Goal: Information Seeking & Learning: Learn about a topic

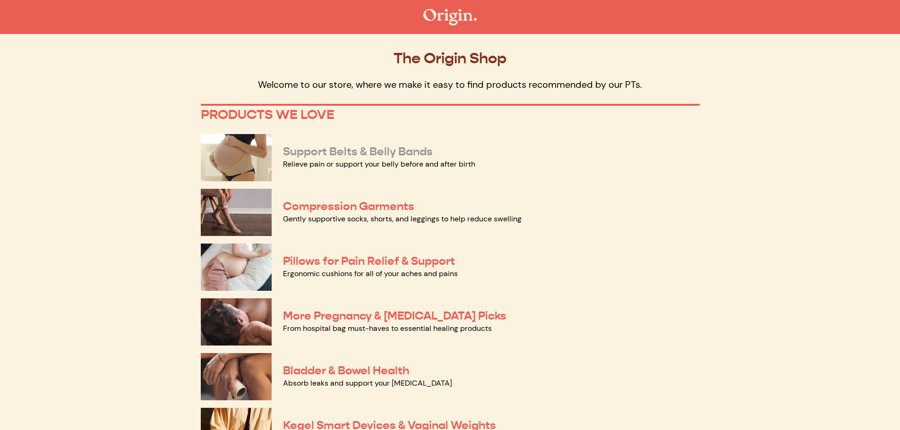
click at [390, 145] on link "Support Belts & Belly Bands" at bounding box center [358, 152] width 150 height 14
click at [376, 205] on link "Compression Garments" at bounding box center [348, 206] width 131 height 14
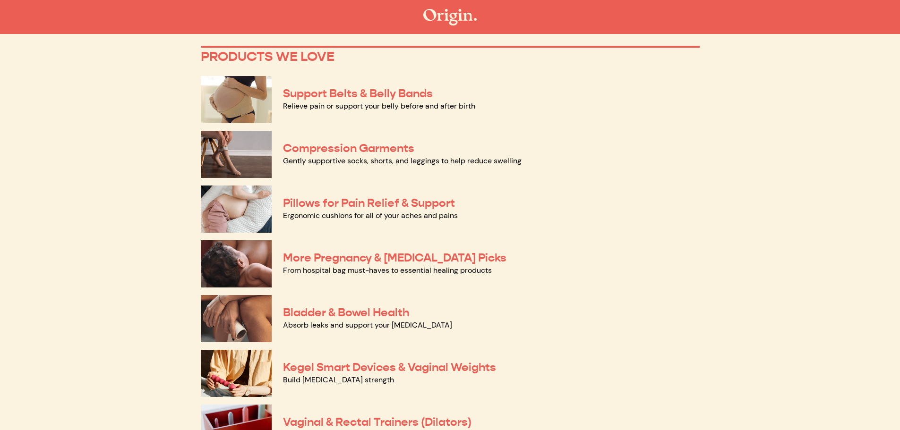
scroll to position [142, 0]
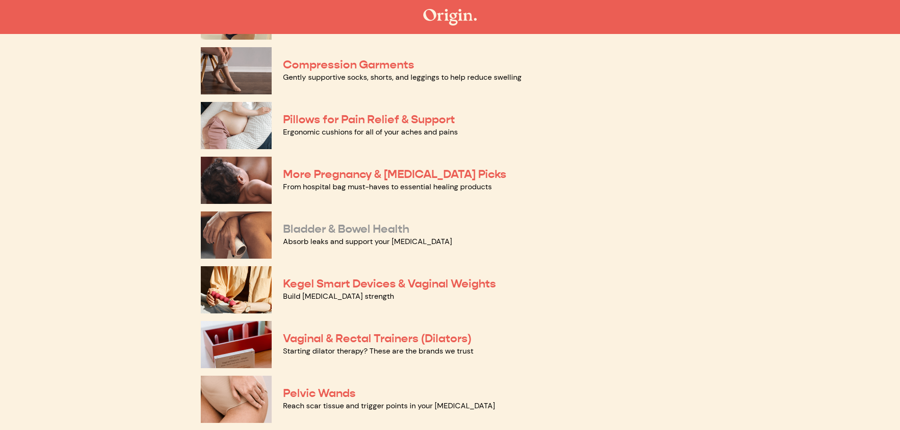
click at [360, 231] on link "Bladder & Bowel Health" at bounding box center [346, 229] width 126 height 14
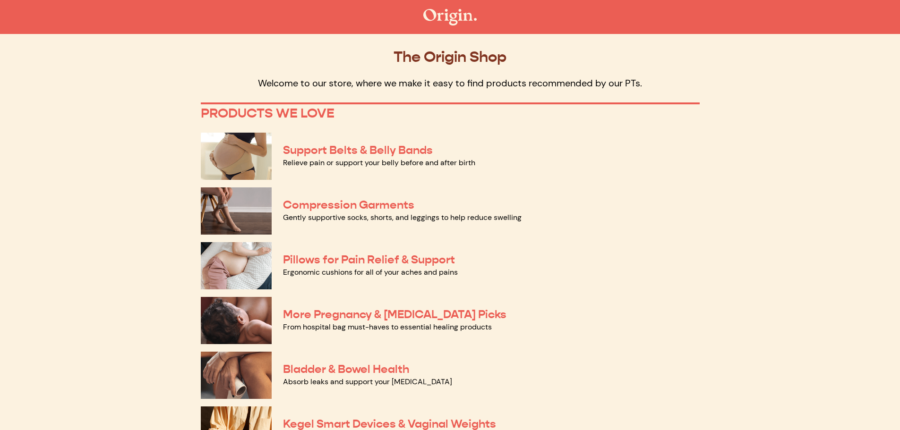
scroll to position [0, 0]
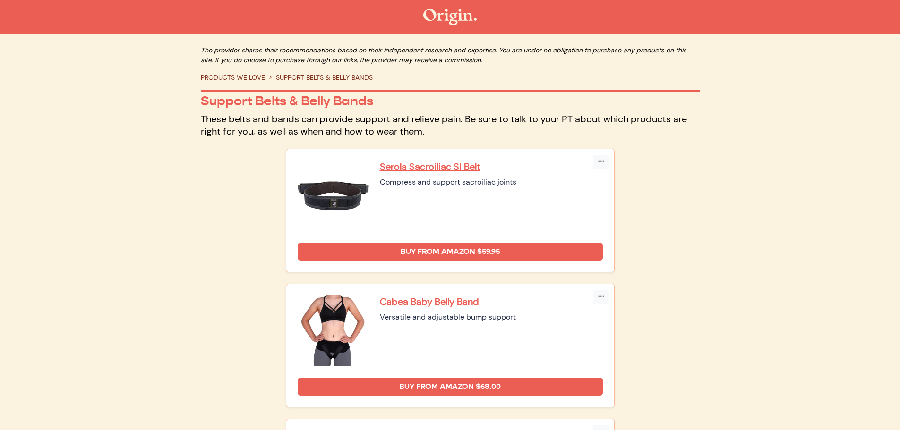
click at [434, 299] on p "Cabea Baby Belly Band" at bounding box center [491, 302] width 223 height 12
click at [436, 163] on p "Serola Sacroiliac SI Belt" at bounding box center [491, 167] width 223 height 12
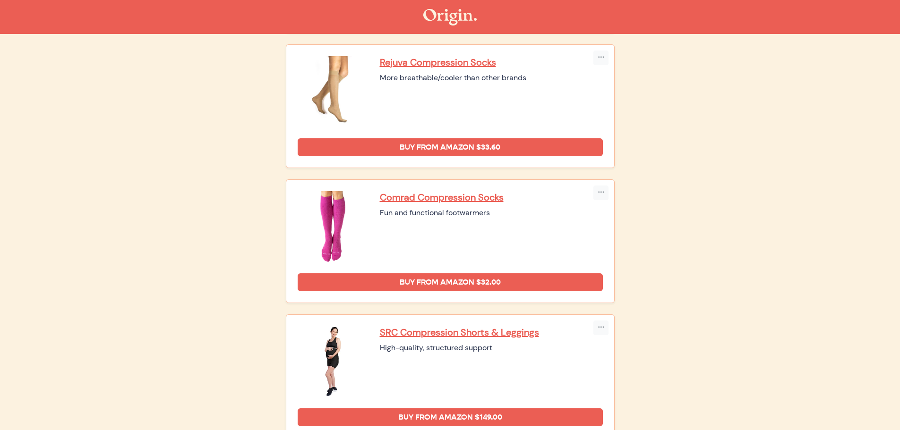
scroll to position [359, 0]
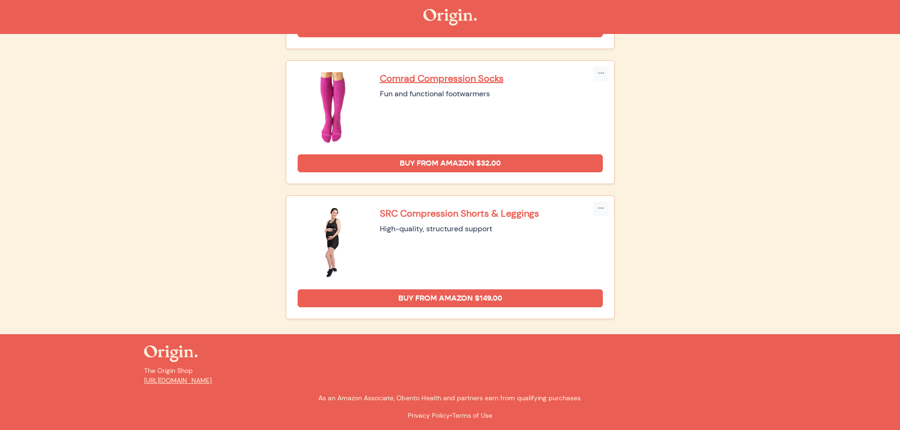
click at [513, 209] on p "SRC Compression Shorts & Leggings" at bounding box center [491, 213] width 223 height 12
click at [489, 211] on p "SRC Compression Shorts & Leggings" at bounding box center [491, 213] width 223 height 12
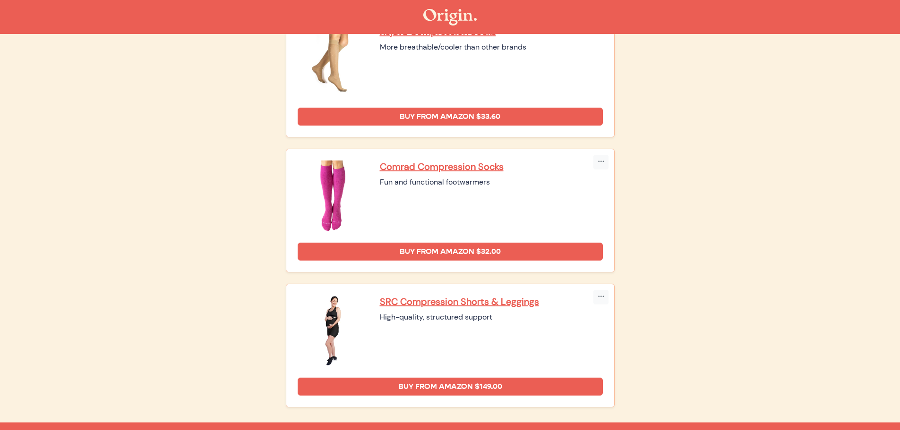
scroll to position [170, 0]
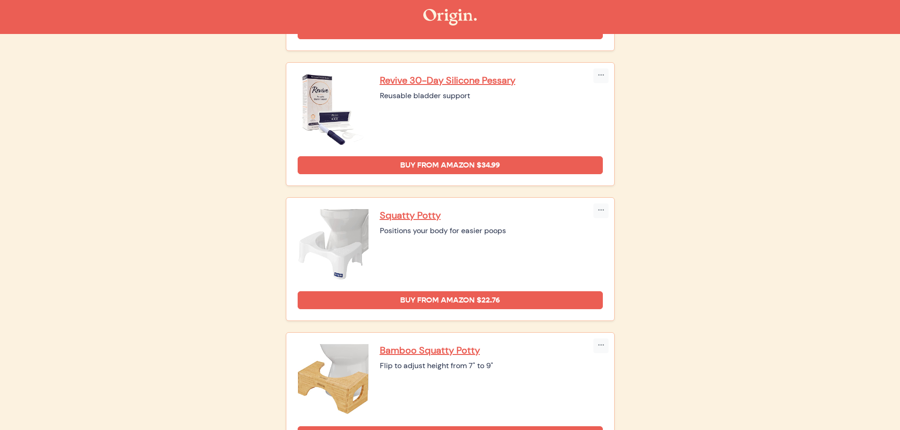
scroll to position [614, 0]
